Goal: Check status

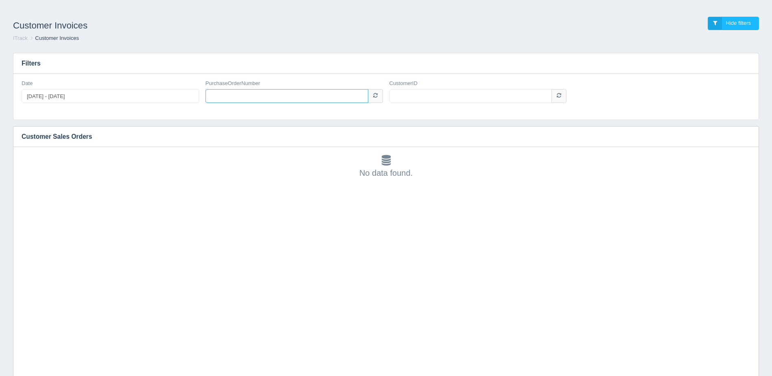
click at [227, 96] on input "PurchaseOrderNumber" at bounding box center [287, 96] width 163 height 14
paste input "005167412"
type input "005167412"
click at [409, 94] on input "CustomerID" at bounding box center [470, 96] width 163 height 14
type input "1007921"
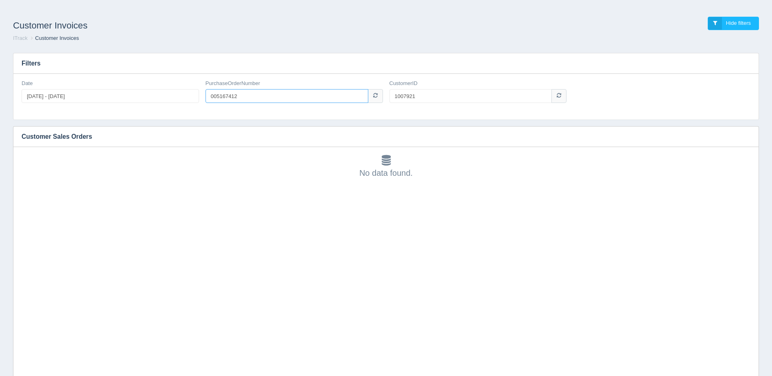
click at [210, 98] on input "005167412" at bounding box center [287, 96] width 163 height 14
drag, startPoint x: 230, startPoint y: 94, endPoint x: 172, endPoint y: 94, distance: 57.8
click at [172, 94] on div "Date [DATE] - [DATE] PurchaseOrderNumber p005167412 CustomerID 1007921" at bounding box center [385, 95] width 735 height 30
paste input "005167528"
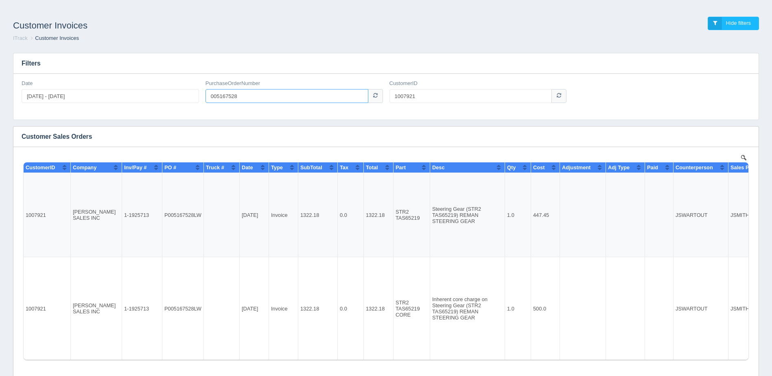
drag, startPoint x: 199, startPoint y: 102, endPoint x: 131, endPoint y: 106, distance: 67.7
click at [132, 106] on div "Date [DATE] - [DATE] PurchaseOrderNumber 005167528 CustomerID 1007921" at bounding box center [385, 95] width 735 height 30
paste input "412"
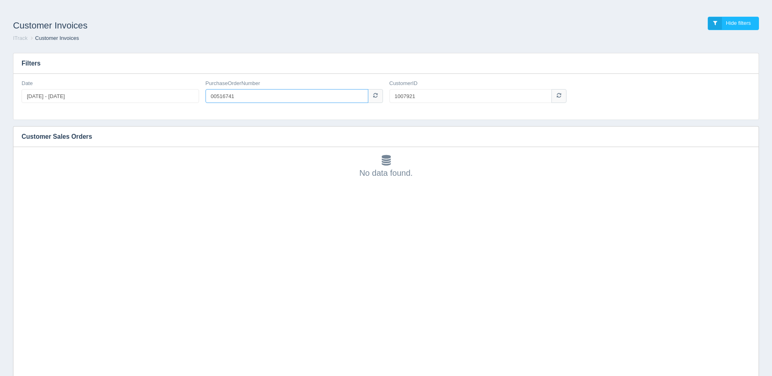
drag, startPoint x: 247, startPoint y: 96, endPoint x: 187, endPoint y: 98, distance: 59.8
click at [213, 98] on input "00516741" at bounding box center [287, 96] width 163 height 14
paste input "05167528"
drag, startPoint x: 268, startPoint y: 98, endPoint x: 114, endPoint y: 101, distance: 154.3
click at [114, 101] on div "Date [DATE] - [DATE] PurchaseOrderNumber 0005167528 CustomerID 1007921" at bounding box center [385, 95] width 735 height 30
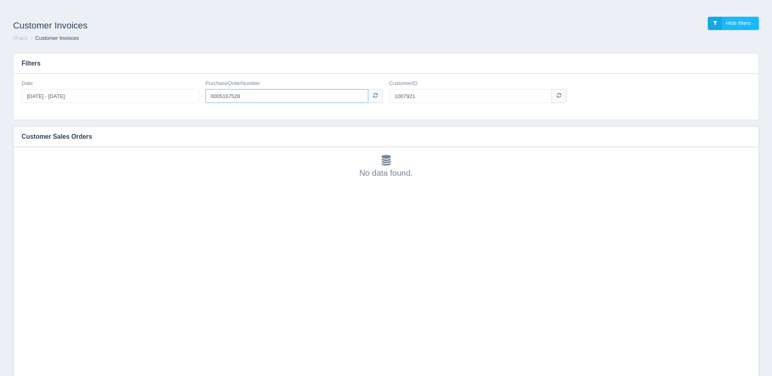
paste input "text"
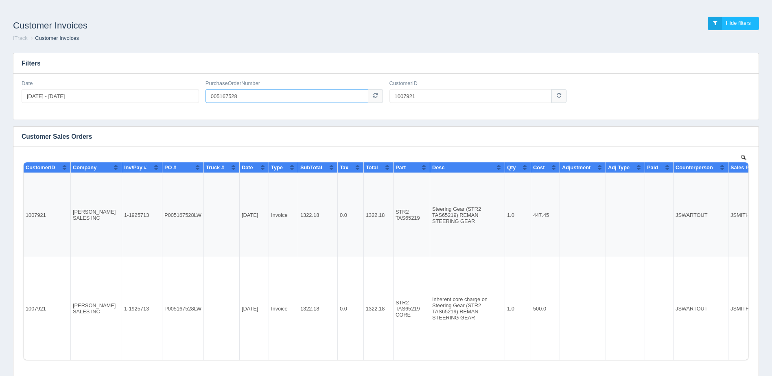
drag, startPoint x: 246, startPoint y: 101, endPoint x: 138, endPoint y: 101, distance: 108.7
click at [140, 101] on div "Date [DATE] - [DATE] PurchaseOrderNumber 005167528 CustomerID 1007921" at bounding box center [385, 95] width 735 height 30
paste input "60"
type input "005167560"
